Goal: Transaction & Acquisition: Purchase product/service

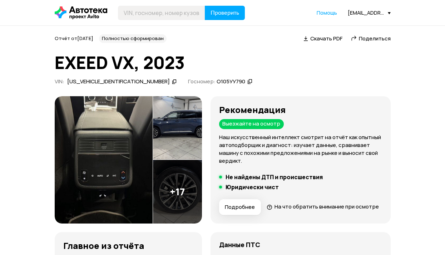
click at [172, 83] on icon at bounding box center [174, 81] width 5 height 7
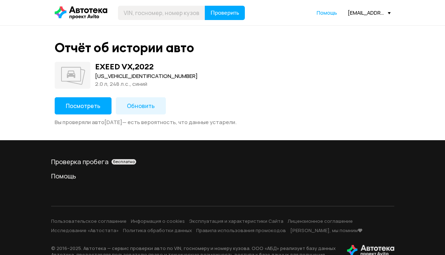
click at [90, 105] on span "Посмотреть" at bounding box center [83, 106] width 35 height 8
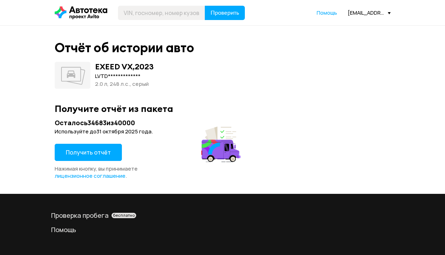
click at [100, 150] on span "Получить отчёт" at bounding box center [88, 152] width 45 height 8
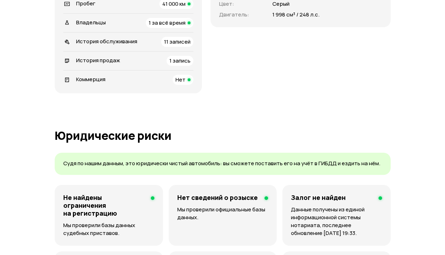
scroll to position [322, 0]
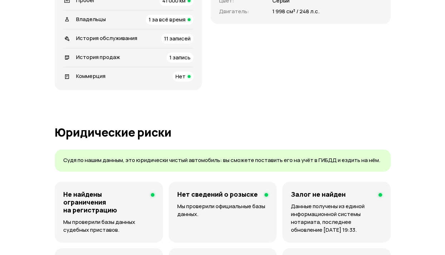
click at [193, 63] on div "1 запись" at bounding box center [180, 58] width 27 height 10
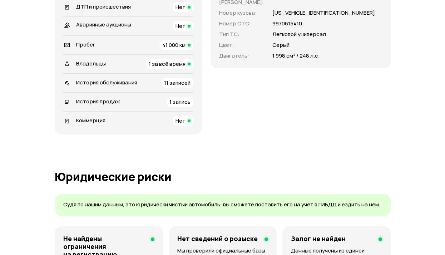
scroll to position [0, 0]
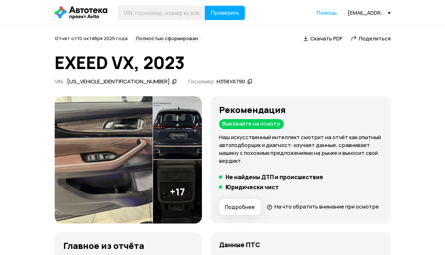
click at [371, 36] on span "Поделиться" at bounding box center [375, 39] width 32 height 8
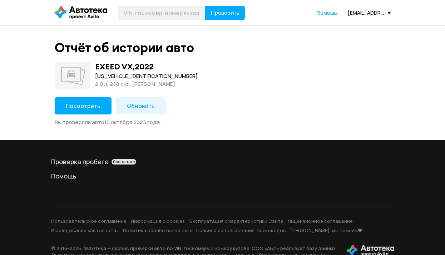
click at [93, 104] on span "Посмотреть" at bounding box center [83, 106] width 35 height 8
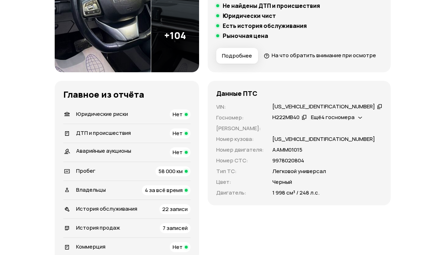
scroll to position [250, 0]
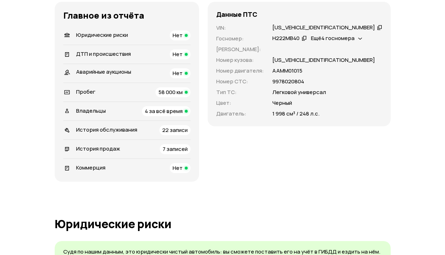
click at [183, 115] on span "4 за всё время" at bounding box center [164, 111] width 38 height 8
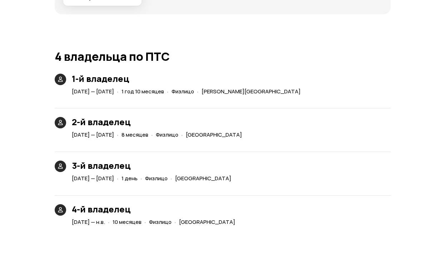
scroll to position [1657, 0]
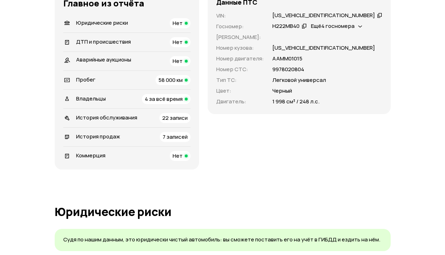
click at [188, 141] on span "7 записей" at bounding box center [175, 137] width 25 height 8
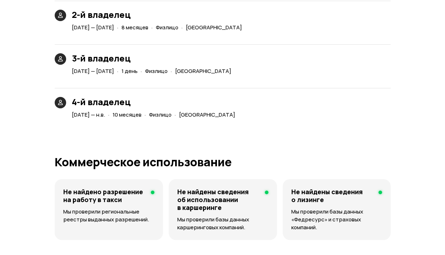
scroll to position [2112, 0]
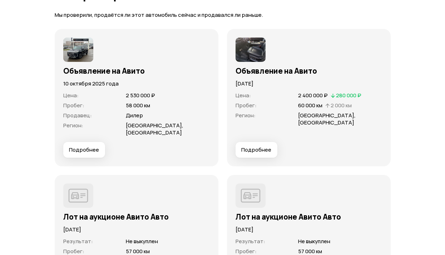
click at [260, 153] on span "Подробнее" at bounding box center [256, 149] width 30 height 7
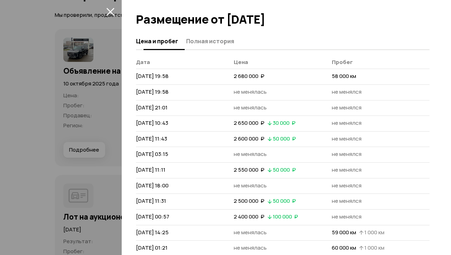
click at [215, 34] on button "Полная история" at bounding box center [209, 41] width 50 height 14
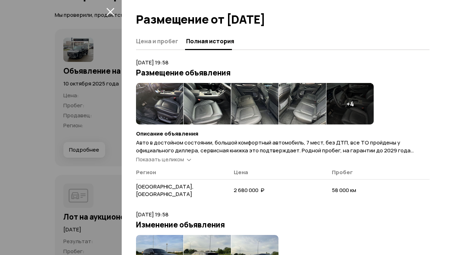
click at [185, 158] on div "Показать целиком" at bounding box center [163, 160] width 58 height 8
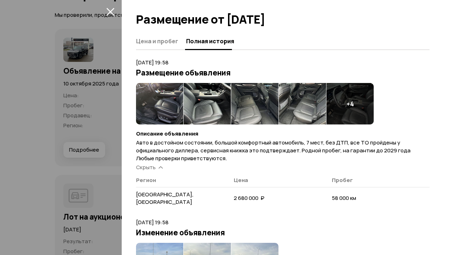
click at [111, 10] on icon "закрыть" at bounding box center [110, 12] width 8 height 8
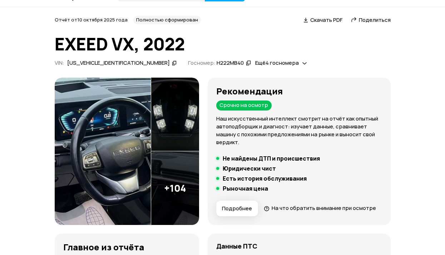
scroll to position [0, 0]
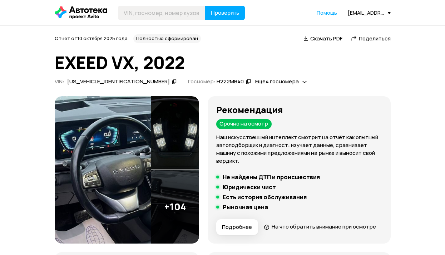
click at [367, 39] on span "Поделиться" at bounding box center [375, 39] width 32 height 8
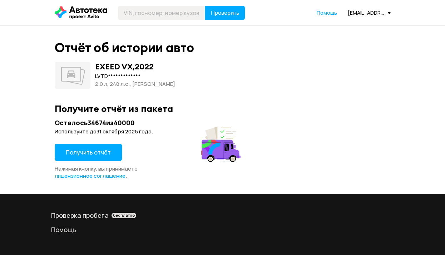
click at [99, 152] on span "Получить отчёт" at bounding box center [88, 152] width 45 height 8
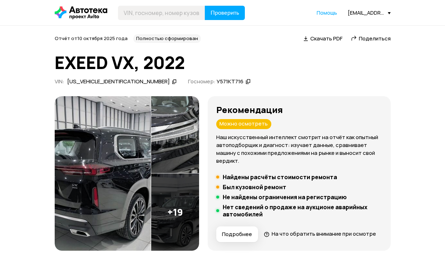
click at [368, 39] on span "Поделиться" at bounding box center [375, 39] width 32 height 8
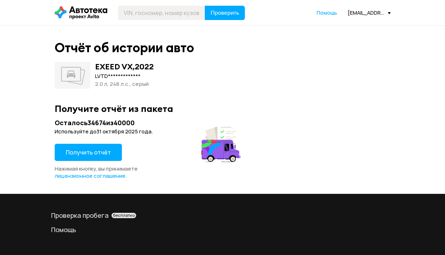
click at [89, 149] on span "Получить отчёт" at bounding box center [88, 152] width 45 height 8
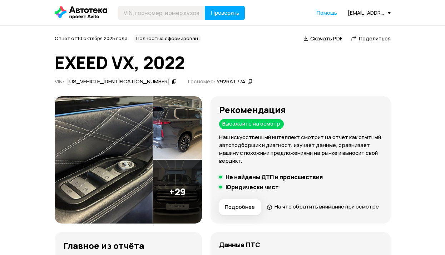
click at [372, 41] on span "Поделиться" at bounding box center [375, 39] width 32 height 8
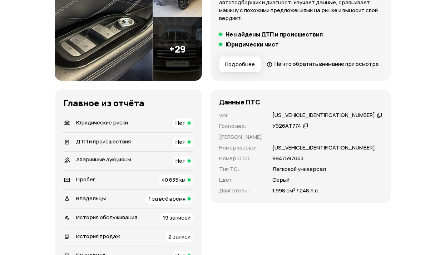
scroll to position [215, 0]
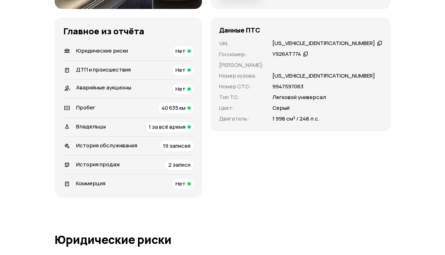
click at [191, 168] on span "2 записи" at bounding box center [179, 165] width 22 height 8
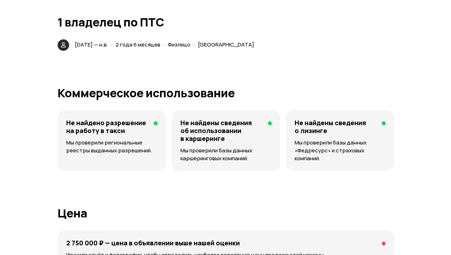
scroll to position [1922, 0]
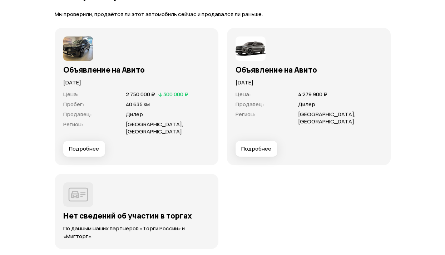
click at [79, 157] on button "Подробнее" at bounding box center [84, 149] width 42 height 16
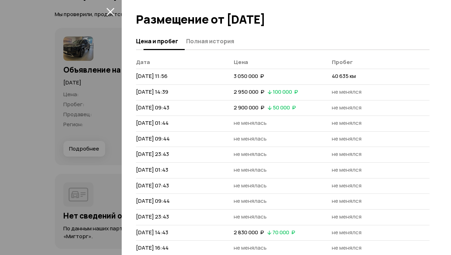
click at [205, 44] on span "Полная история" at bounding box center [210, 41] width 48 height 7
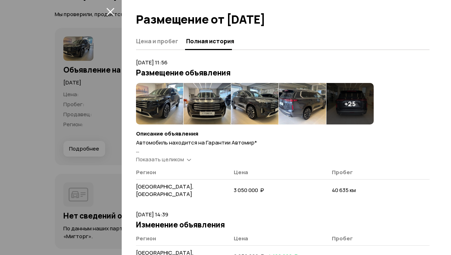
click at [182, 156] on span "Показать целиком" at bounding box center [160, 160] width 48 height 8
